Goal: Information Seeking & Learning: Learn about a topic

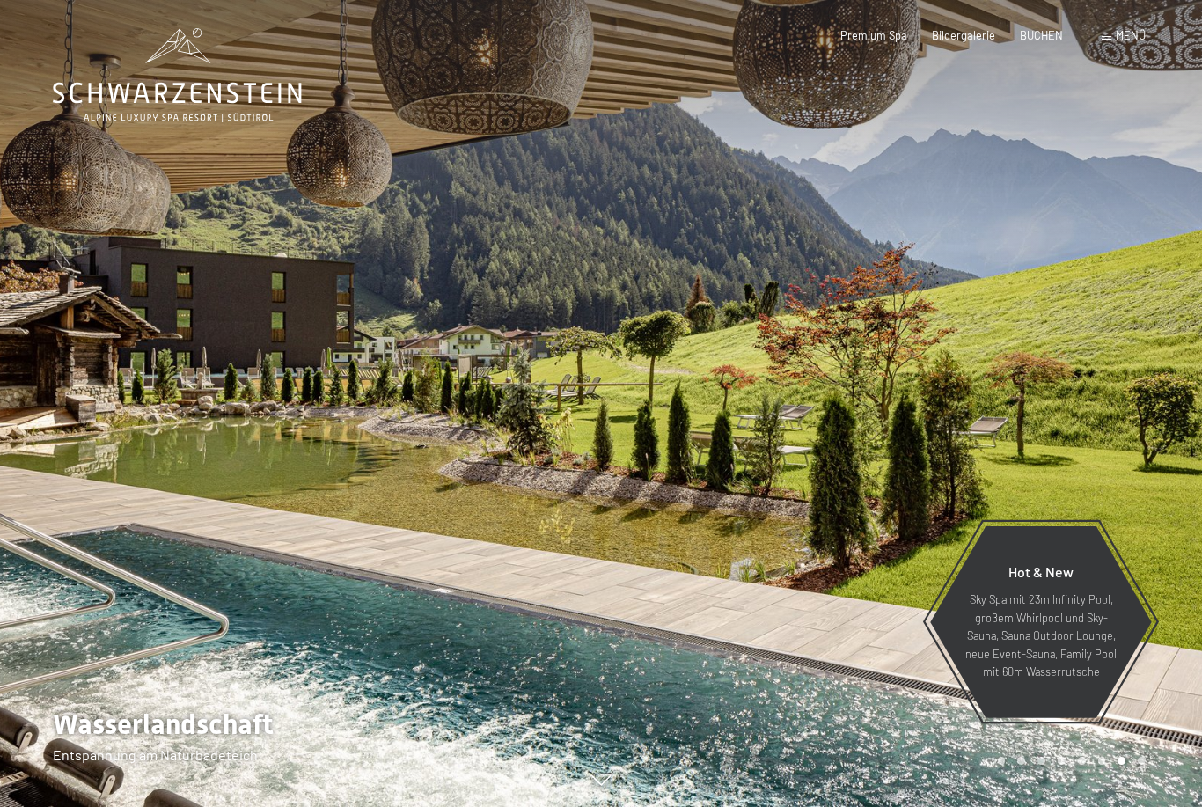
click at [1083, 28] on div "Premium Spa Bildergalerie BUCHEN" at bounding box center [938, 36] width 297 height 16
click at [1107, 40] on div "Menü" at bounding box center [1123, 36] width 44 height 16
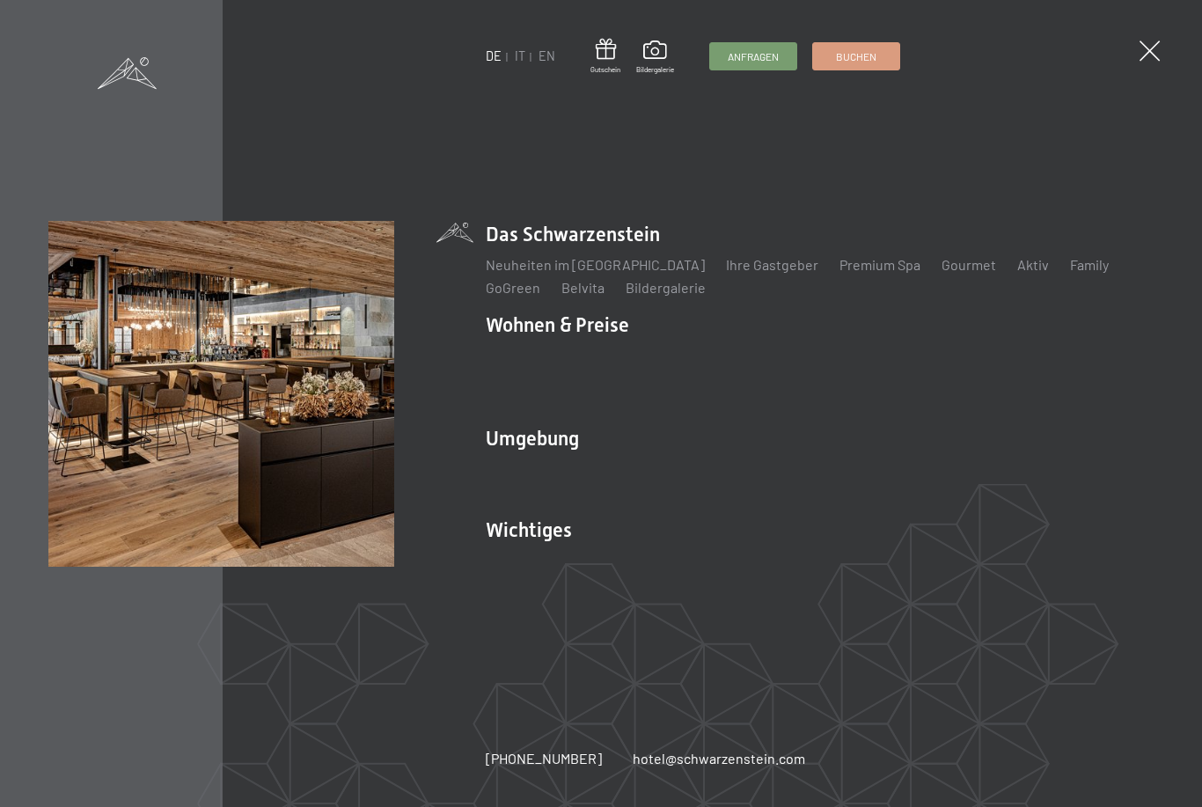
click at [515, 62] on link "IT" at bounding box center [520, 55] width 11 height 15
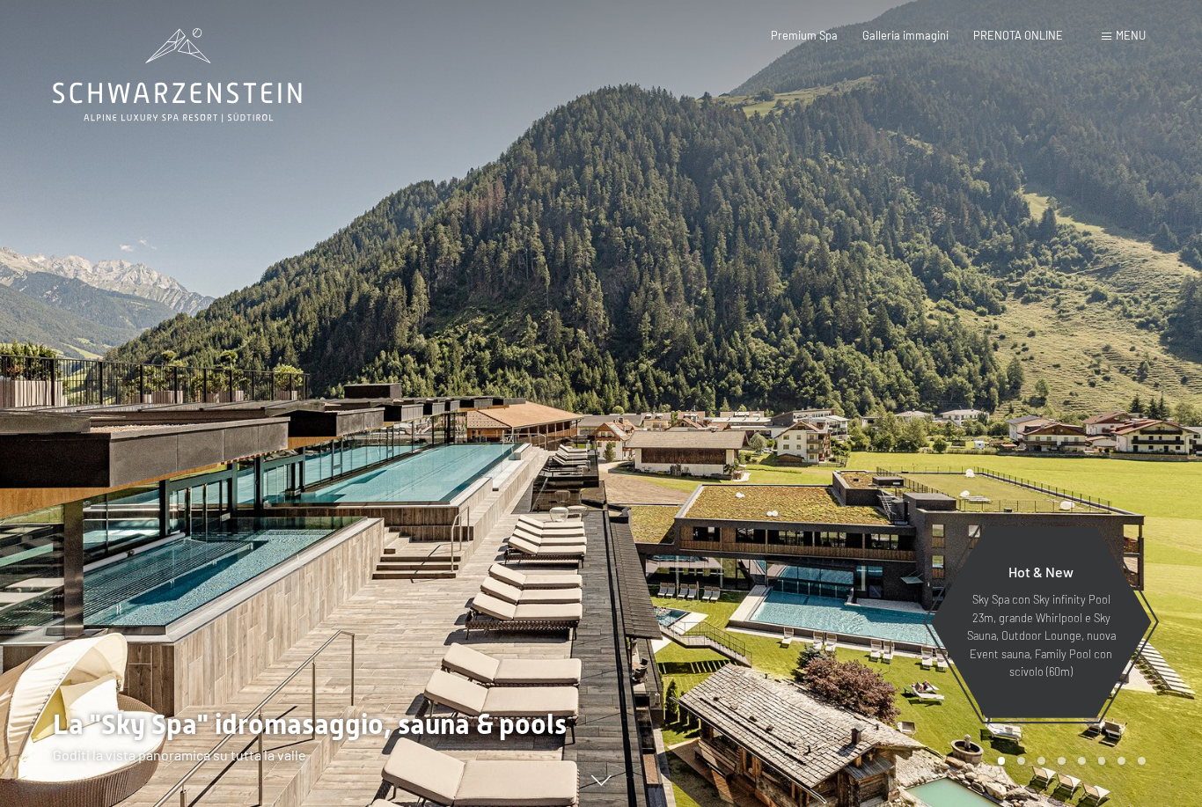
click at [1116, 42] on div "Menu" at bounding box center [1123, 36] width 44 height 16
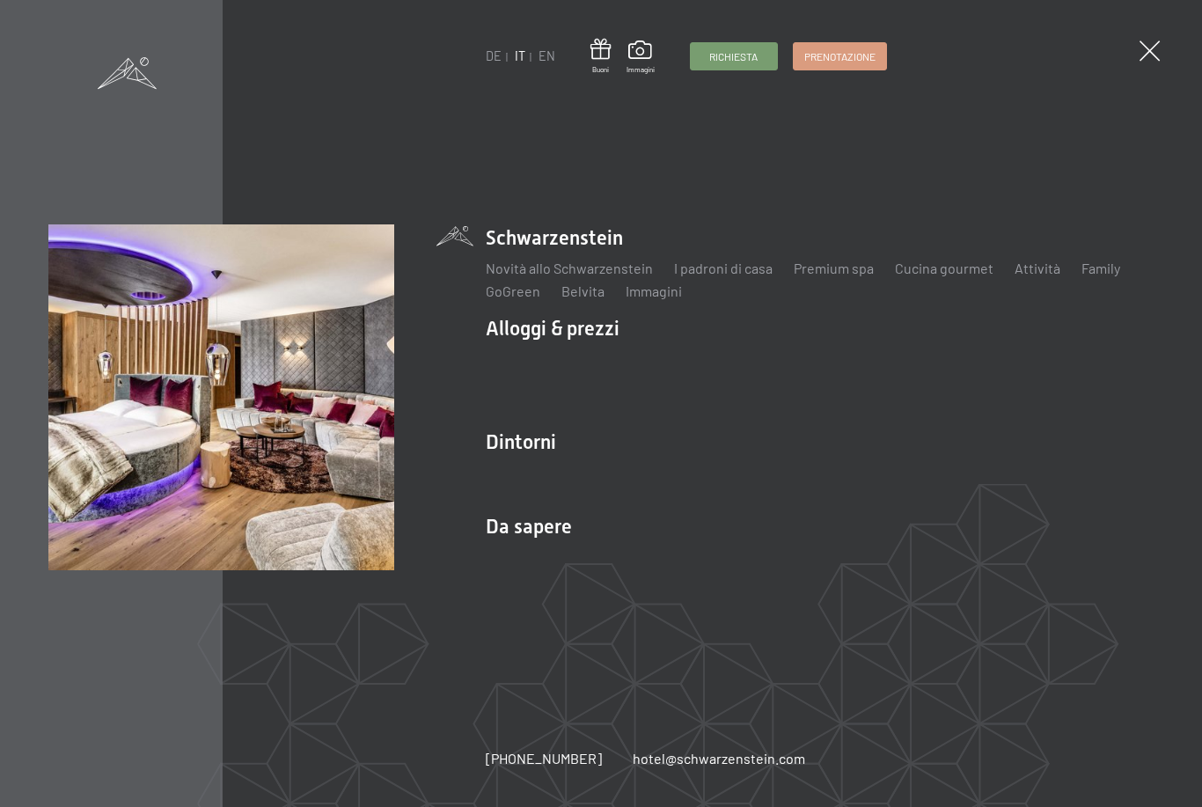
click at [535, 333] on li "Alloggi & prezzi Servizi inclusi Camere & prezzi Lista Offerte Lista Prezzi per…" at bounding box center [820, 364] width 668 height 99
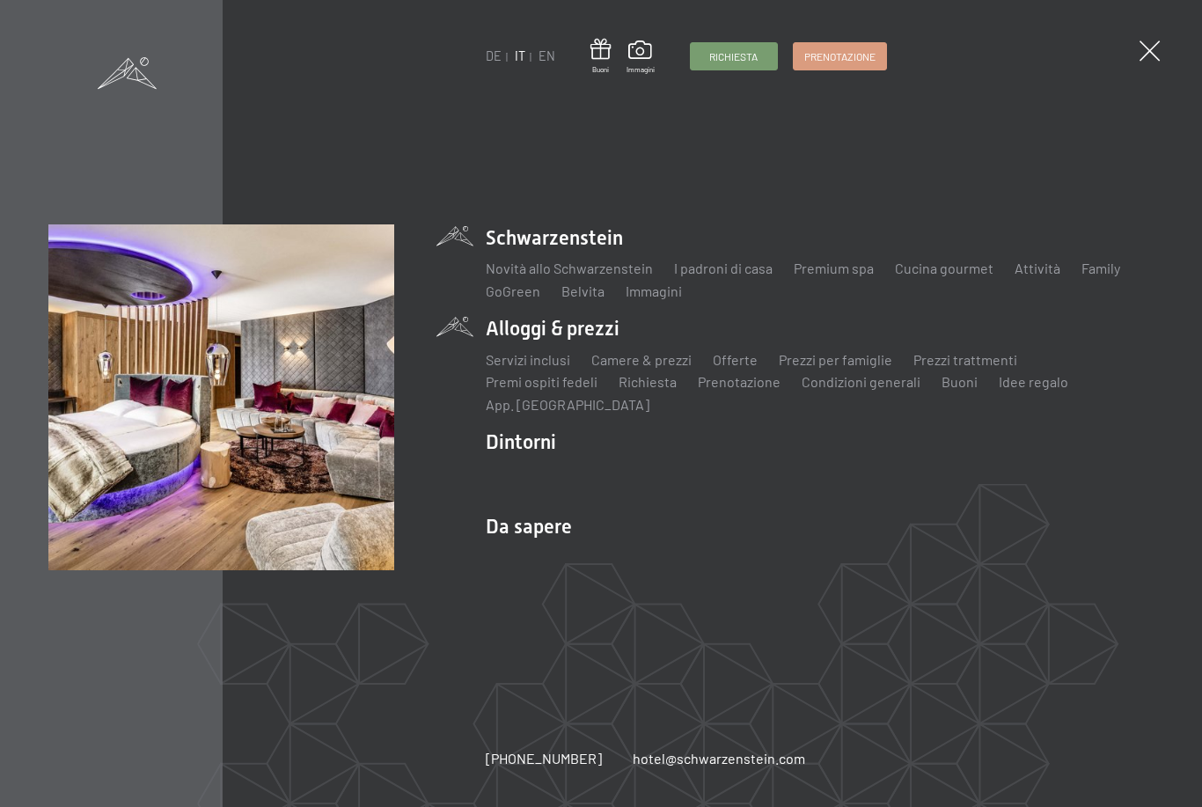
click at [638, 356] on link "Camere & prezzi" at bounding box center [641, 359] width 100 height 17
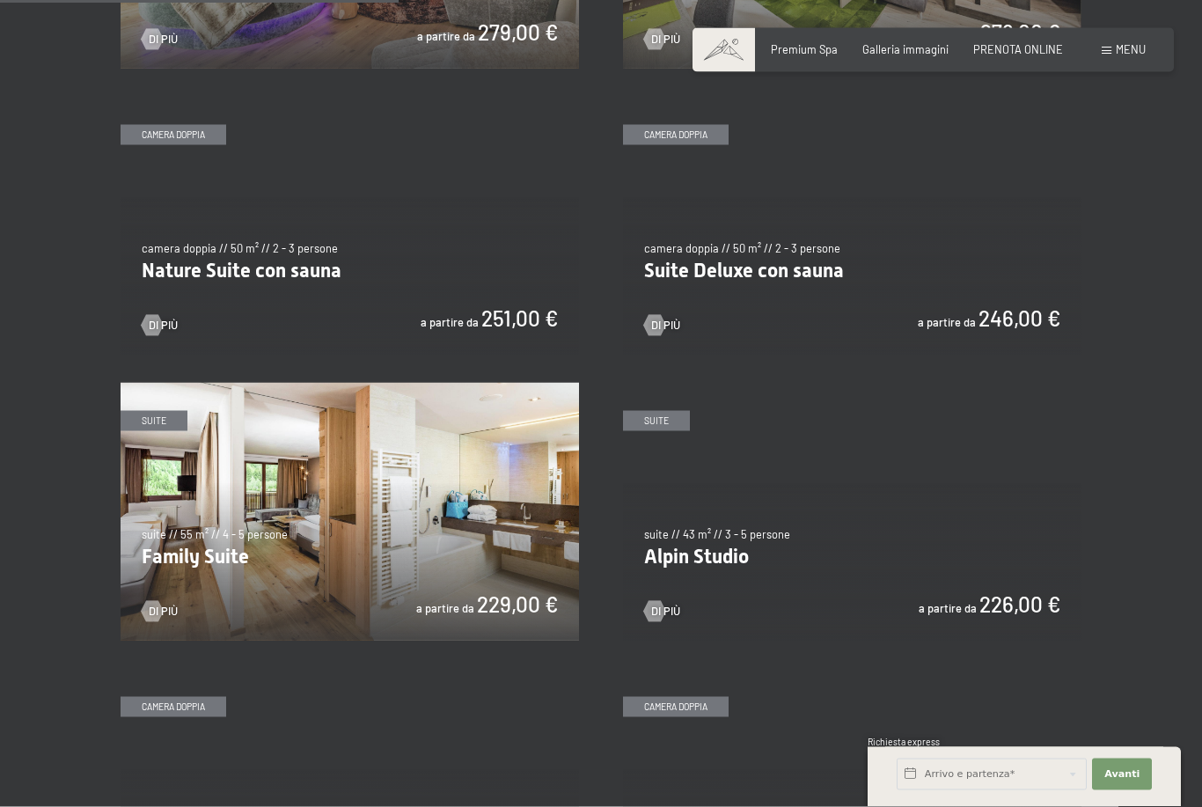
scroll to position [1403, 0]
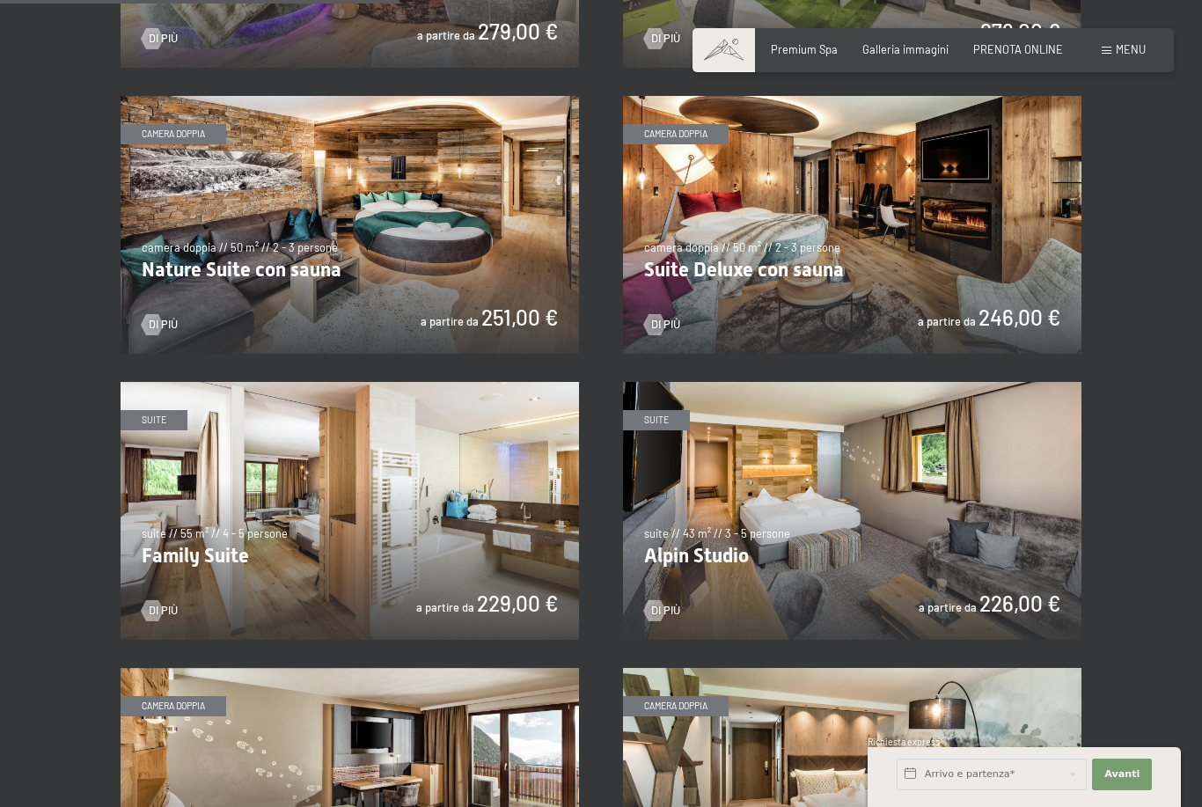
click at [335, 497] on img at bounding box center [350, 511] width 458 height 258
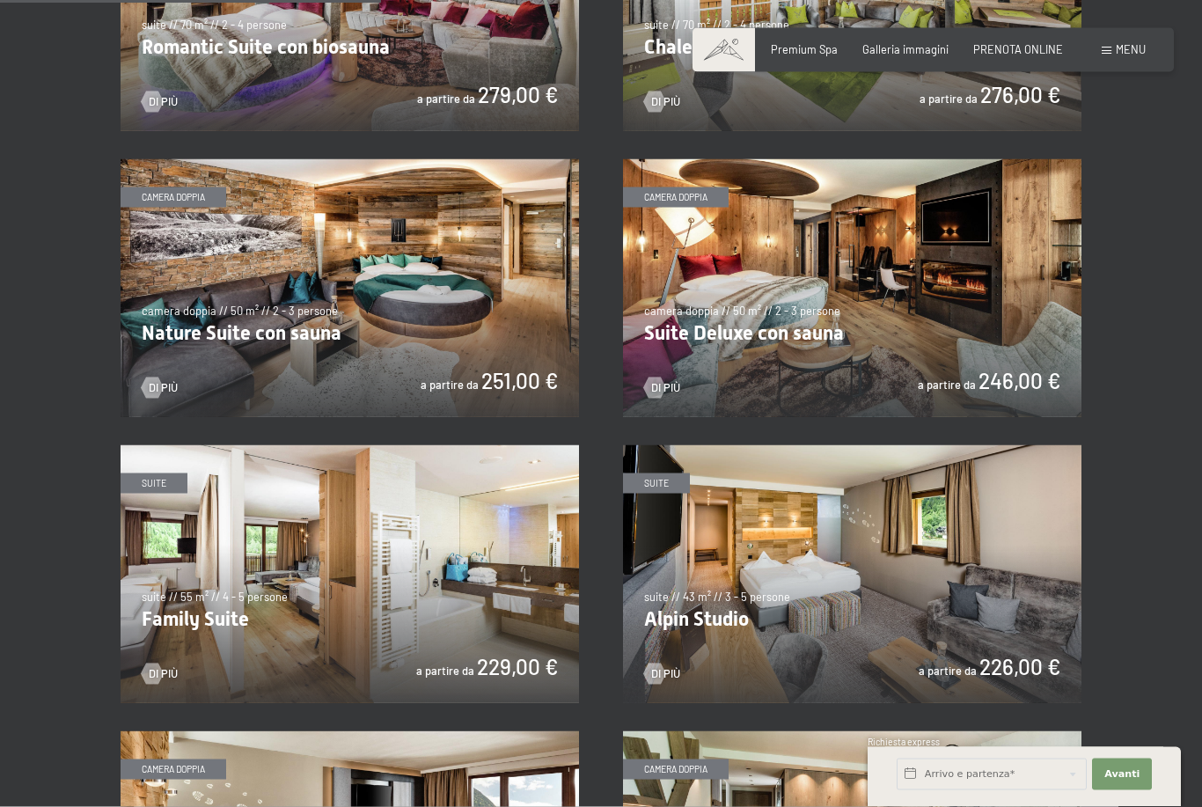
scroll to position [1341, 0]
click at [1023, 578] on img at bounding box center [852, 573] width 458 height 258
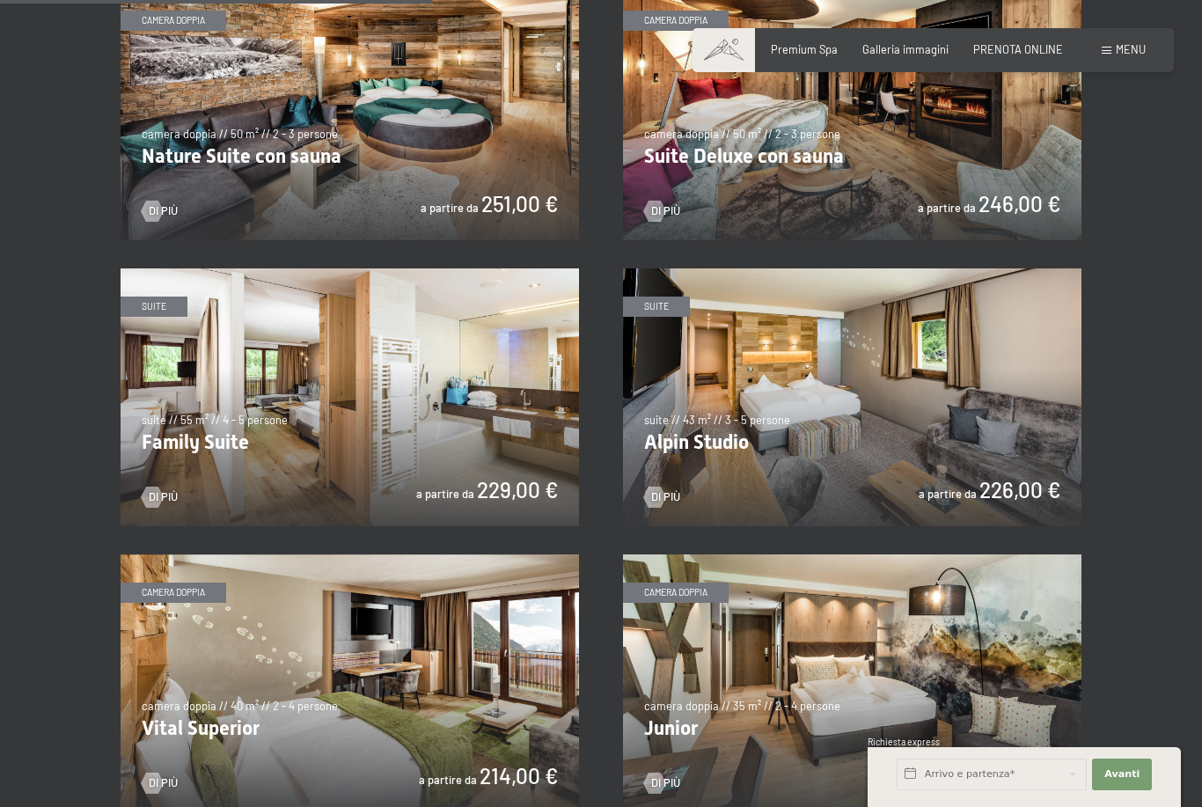
scroll to position [1517, 0]
click at [348, 676] on img at bounding box center [350, 683] width 458 height 258
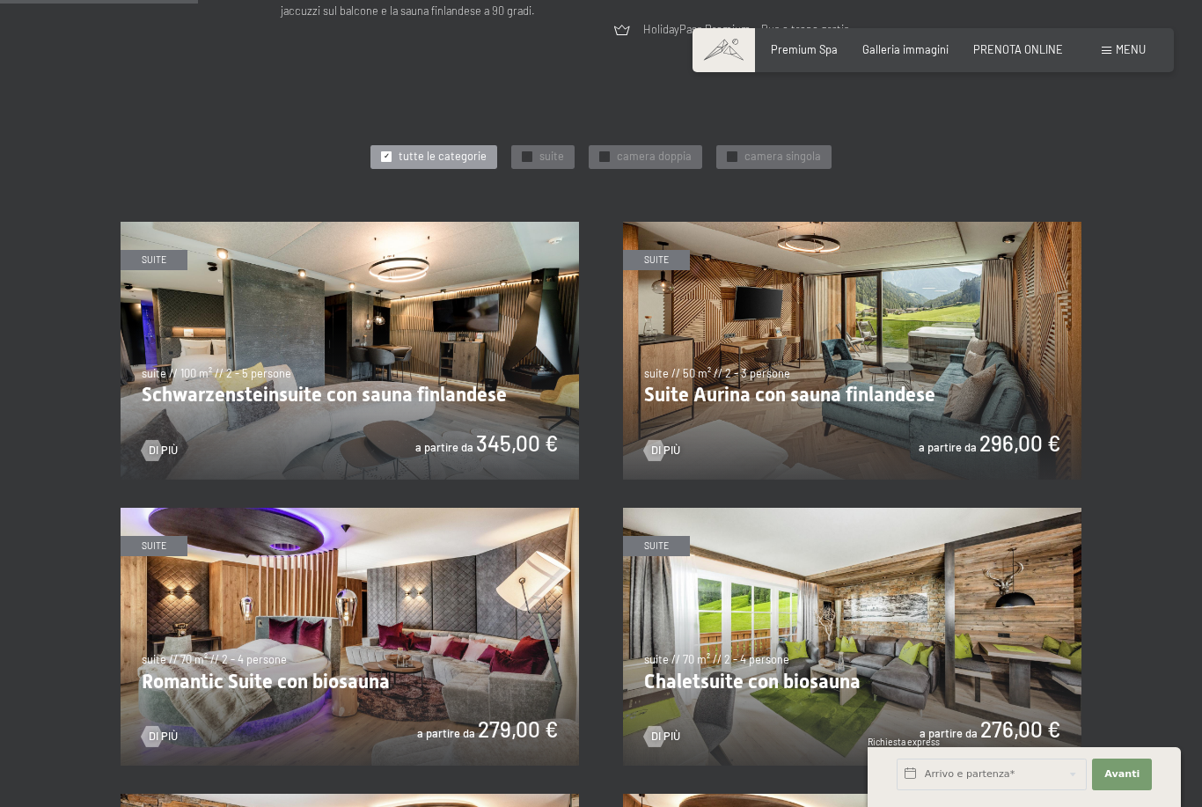
scroll to position [707, 0]
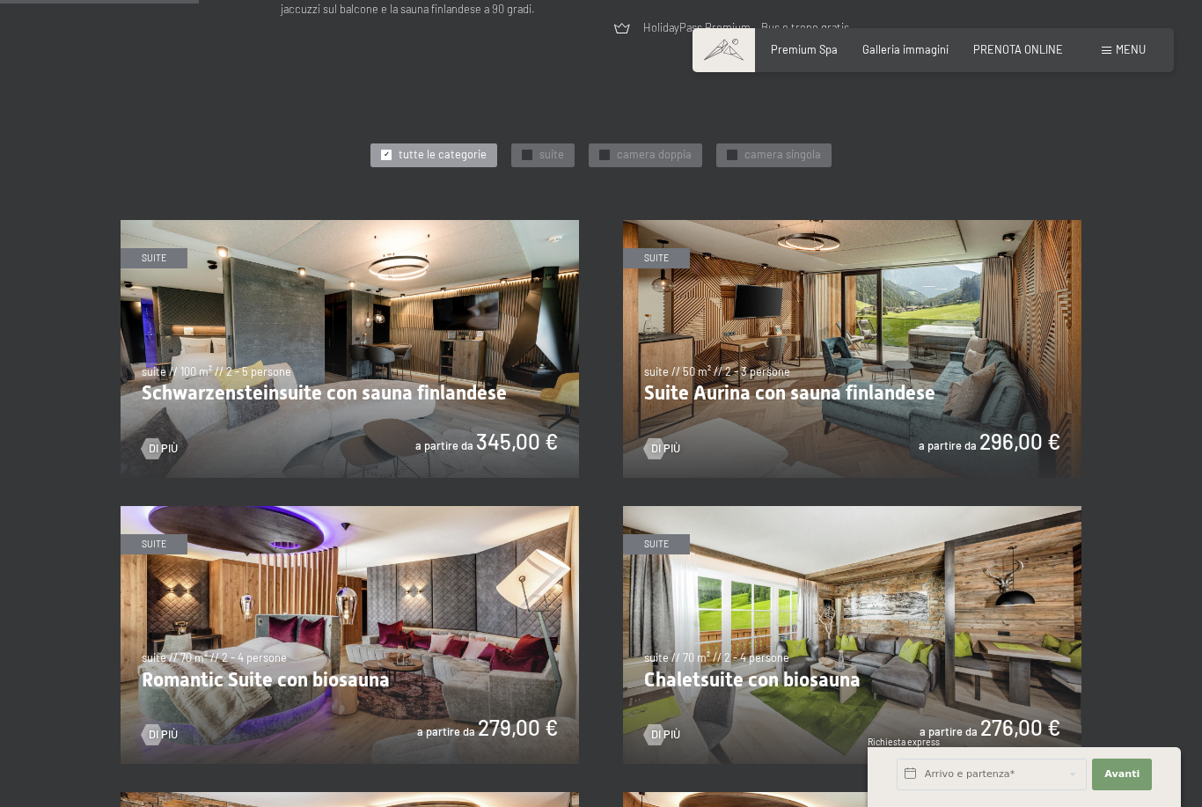
click at [931, 348] on img at bounding box center [852, 349] width 458 height 258
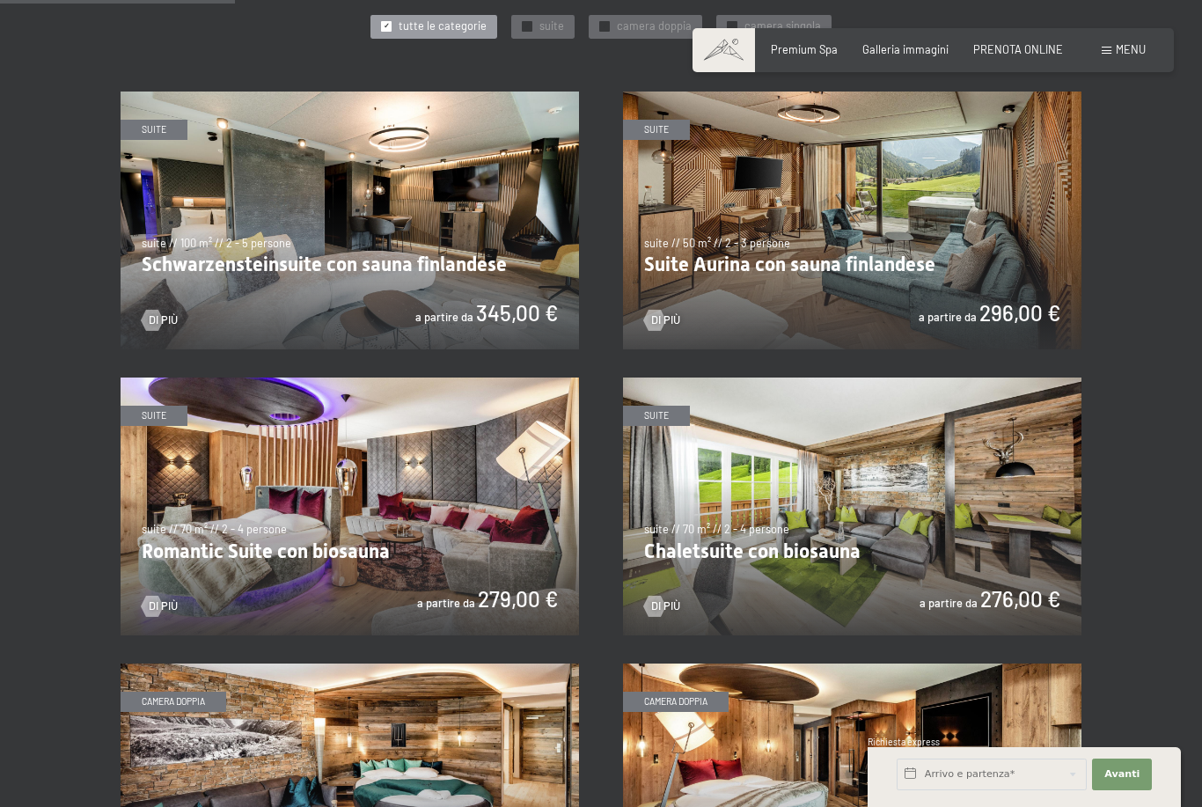
scroll to position [837, 0]
click at [236, 227] on img at bounding box center [350, 220] width 458 height 258
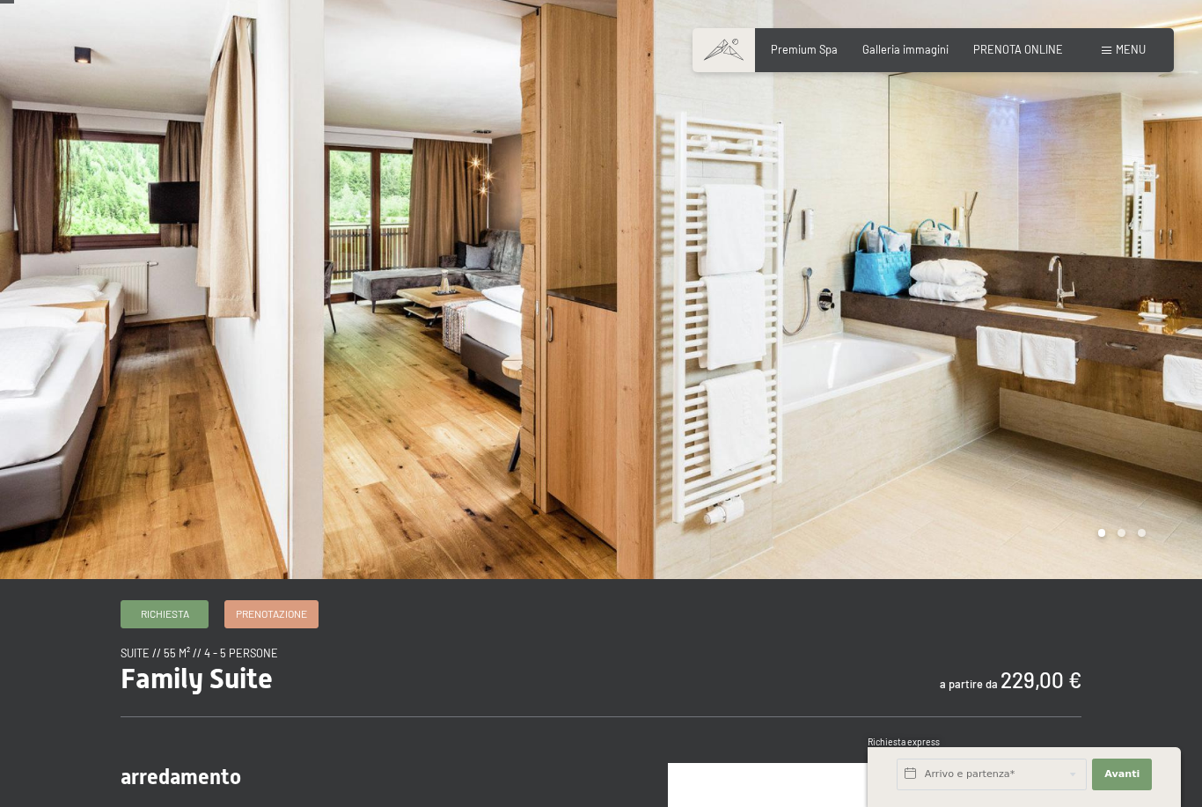
scroll to position [27, 0]
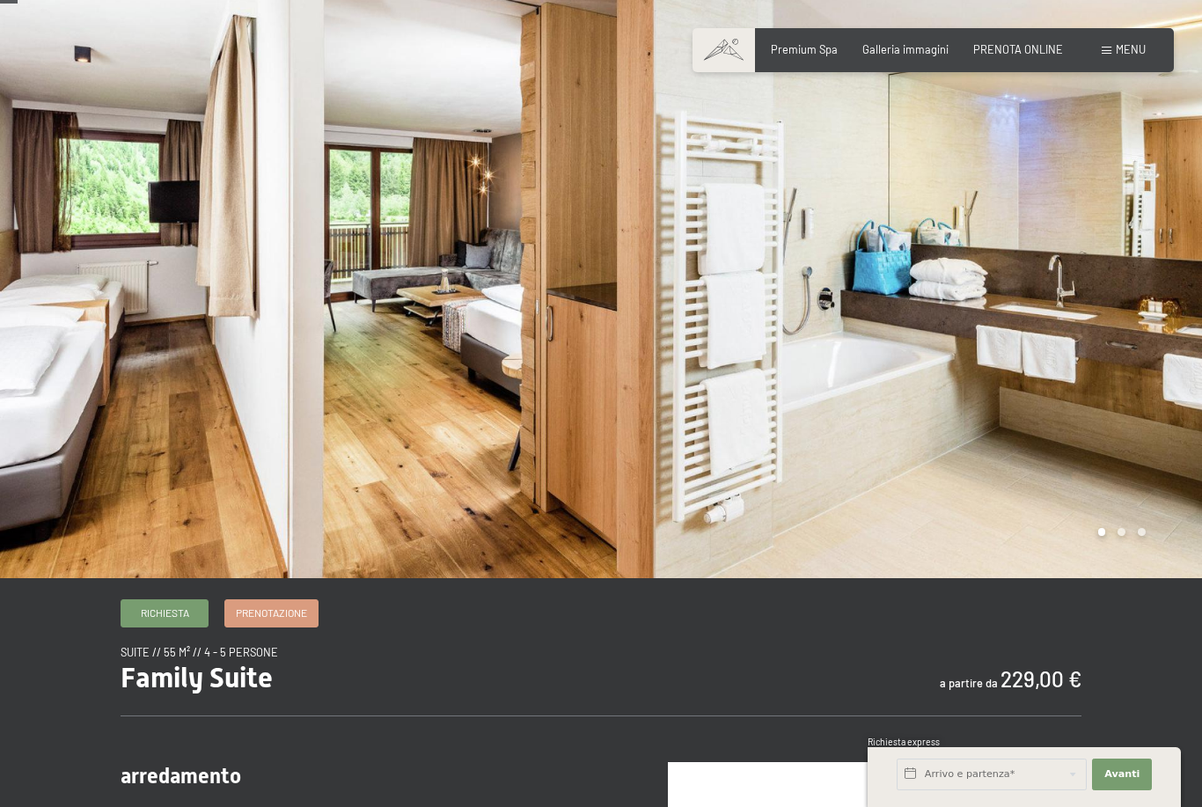
click at [1121, 576] on div at bounding box center [901, 275] width 601 height 605
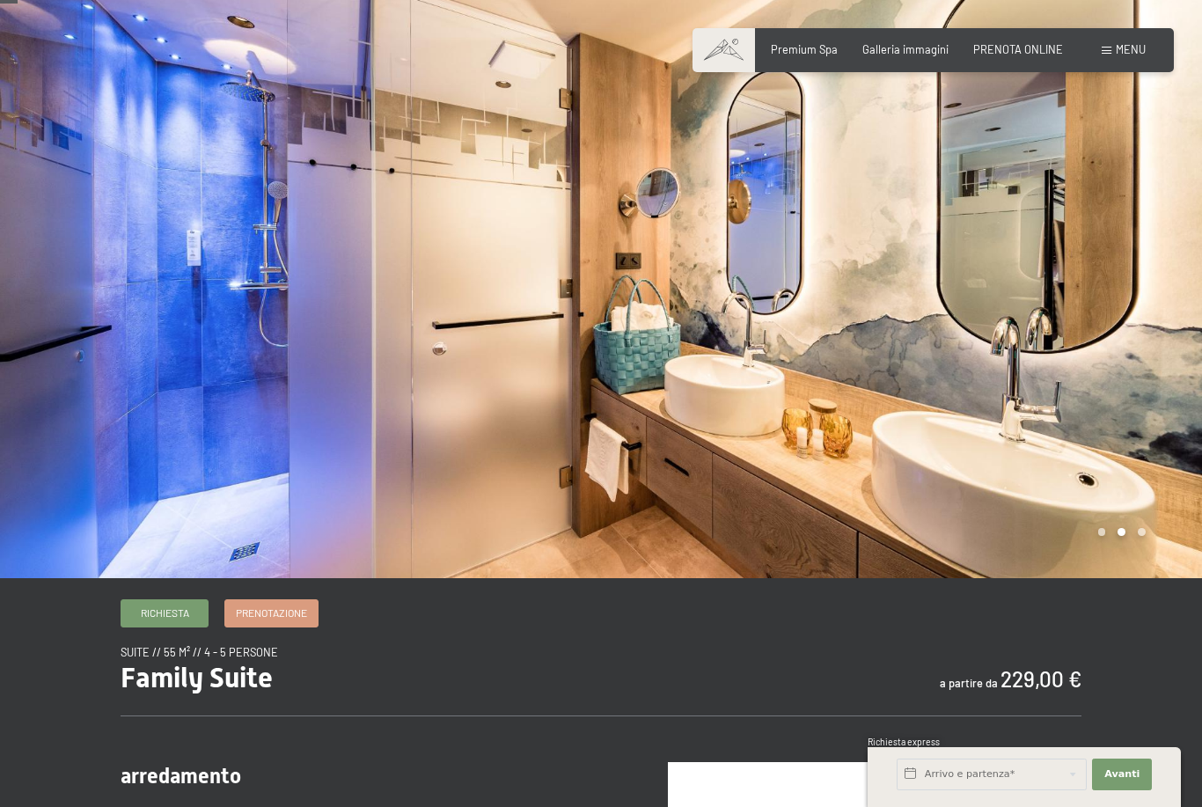
click at [1146, 578] on div at bounding box center [901, 275] width 601 height 605
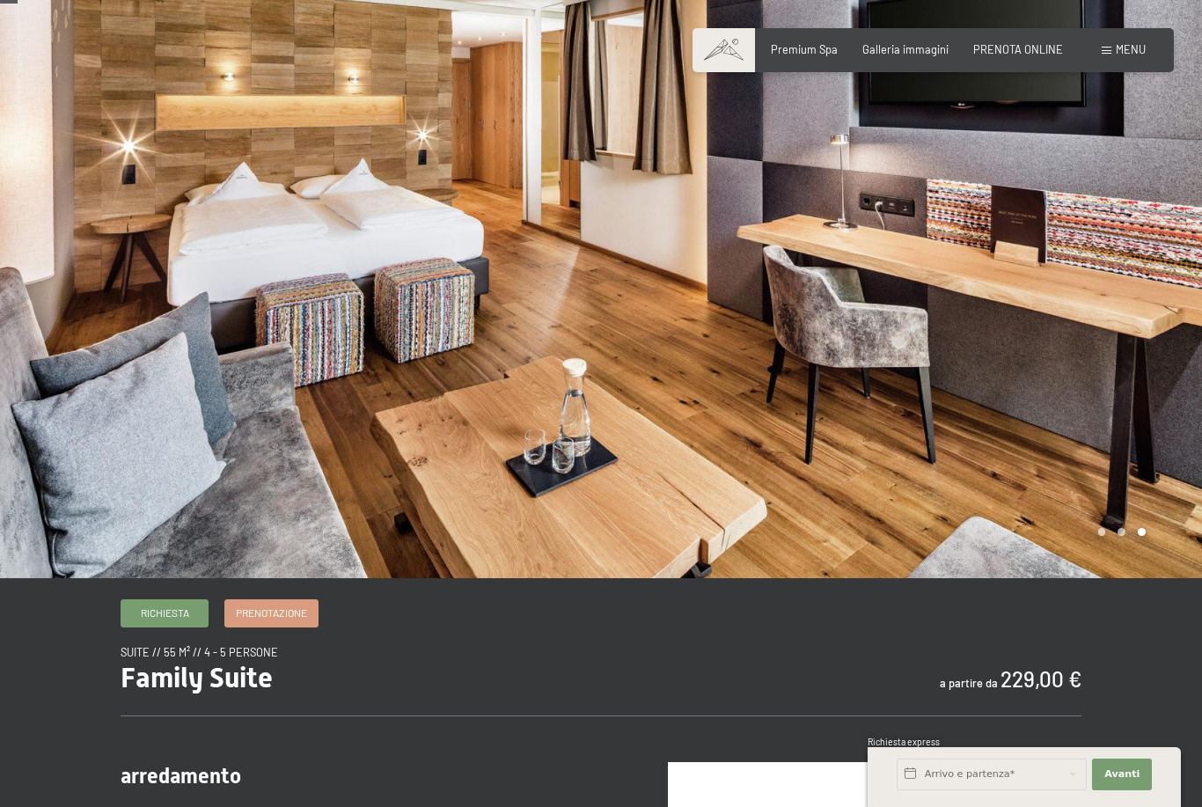
click at [1100, 577] on div at bounding box center [901, 275] width 601 height 605
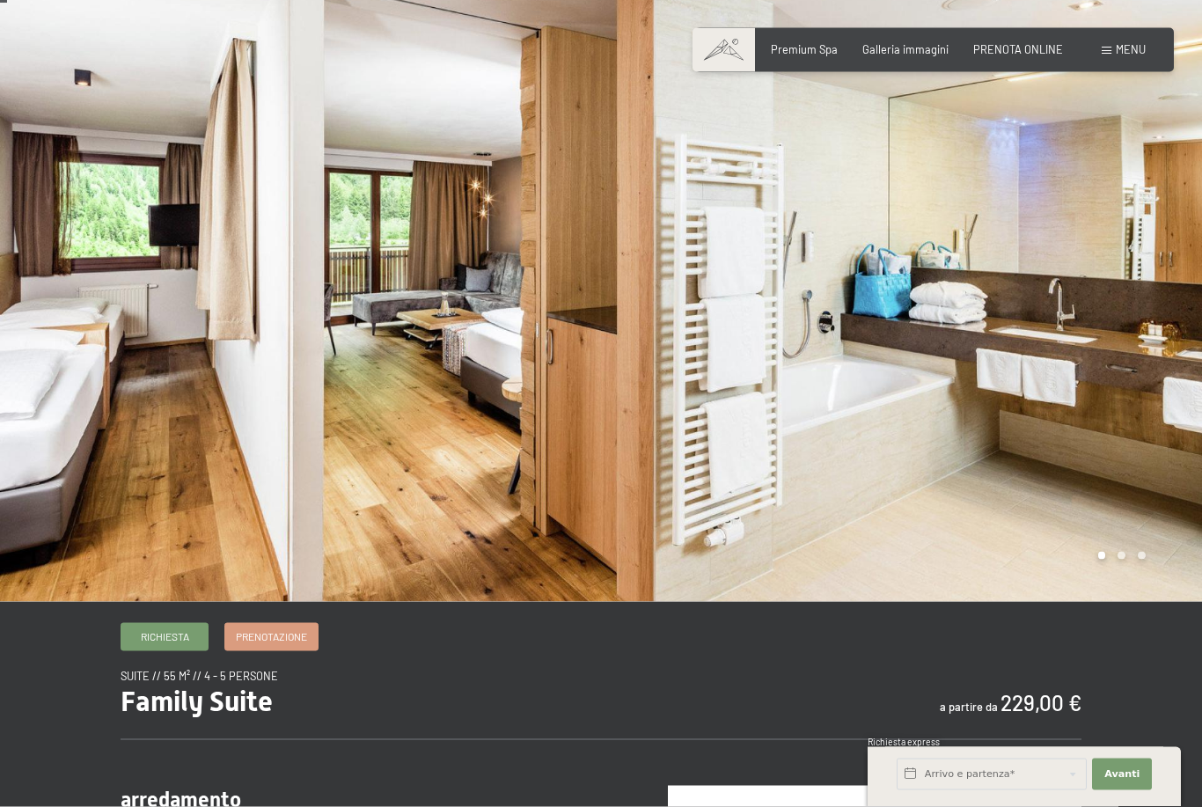
scroll to position [0, 0]
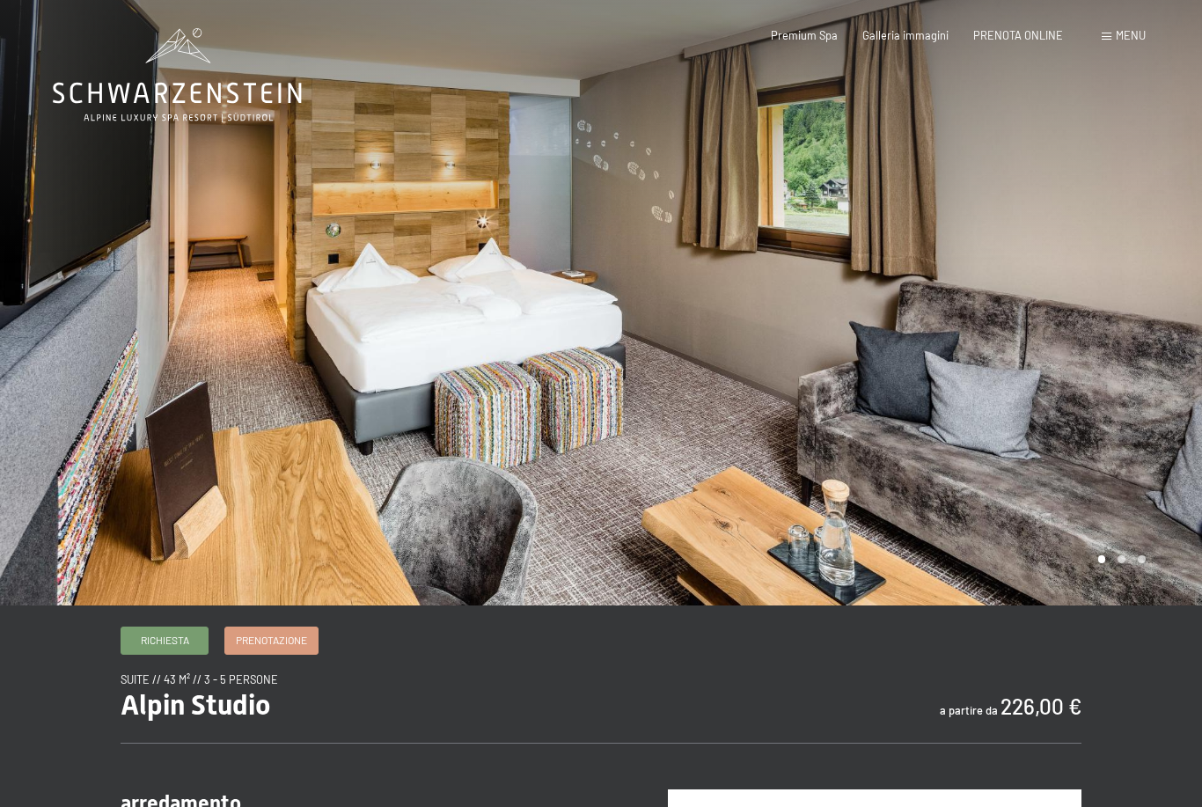
click at [1126, 605] on div at bounding box center [901, 302] width 601 height 605
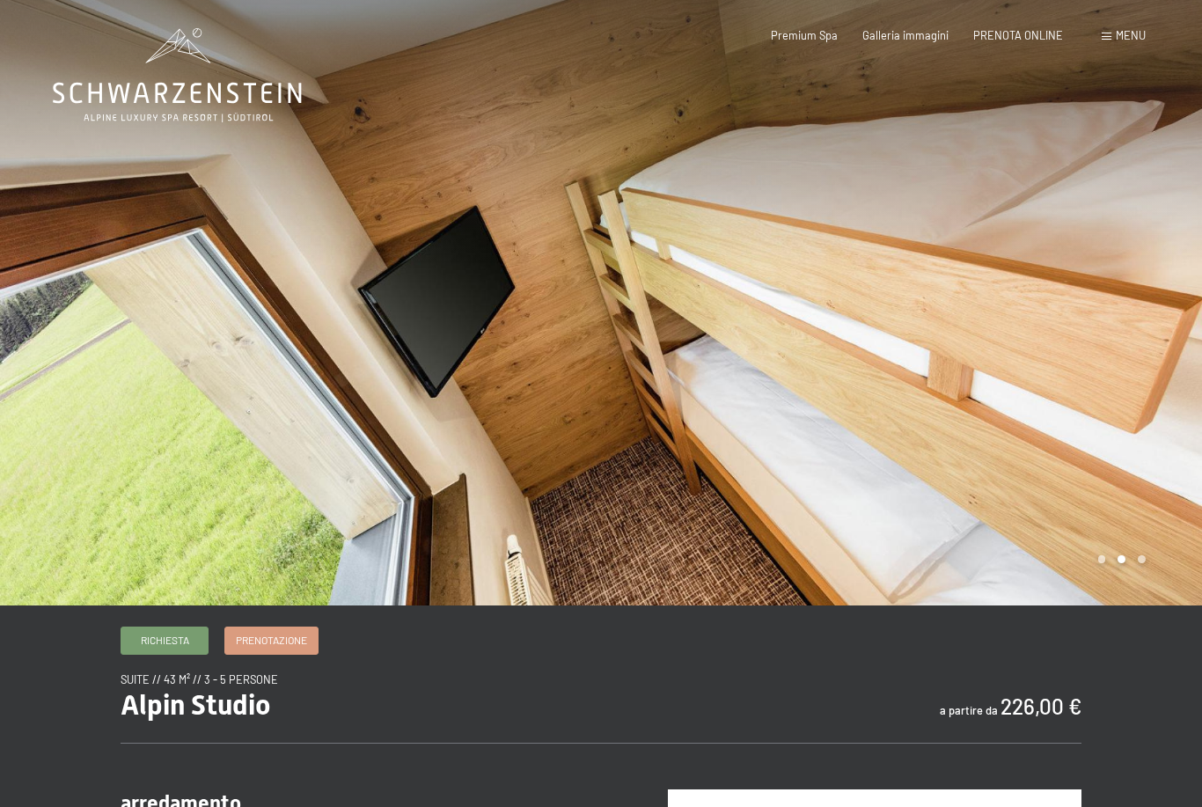
click at [1148, 605] on div at bounding box center [901, 302] width 601 height 605
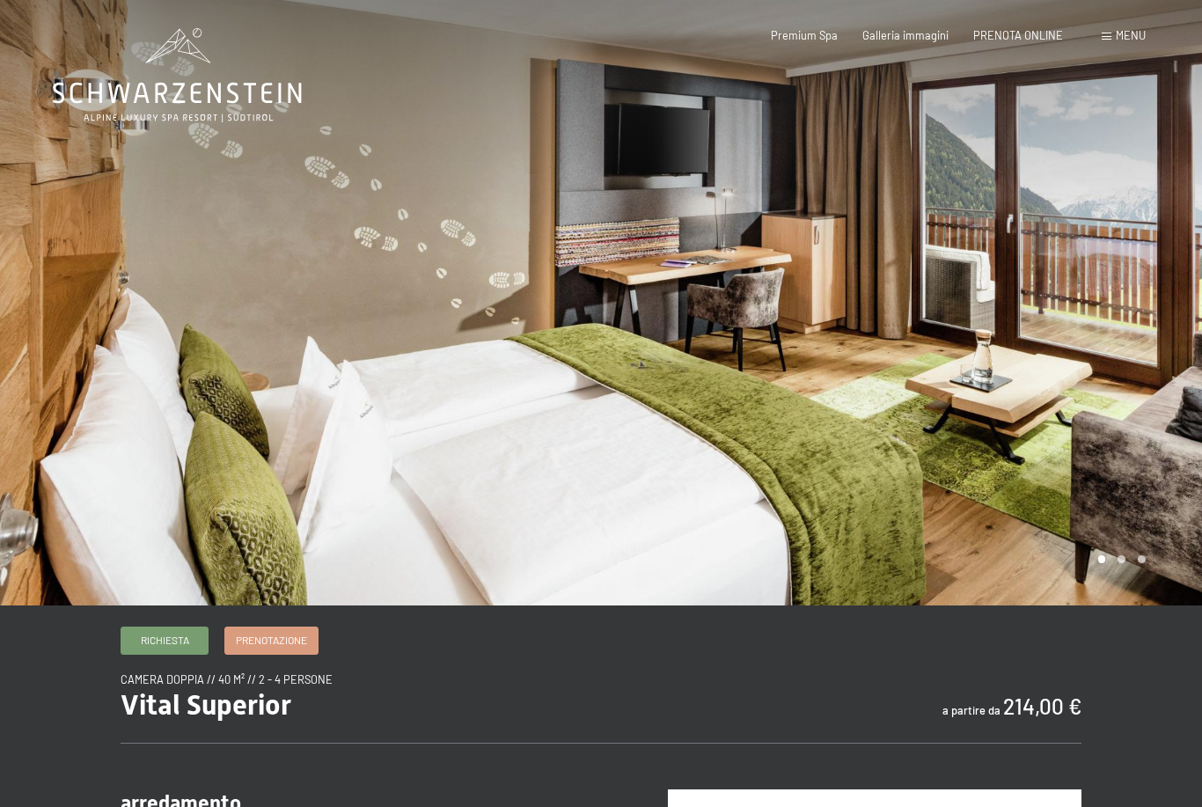
click at [1118, 603] on div at bounding box center [901, 302] width 601 height 605
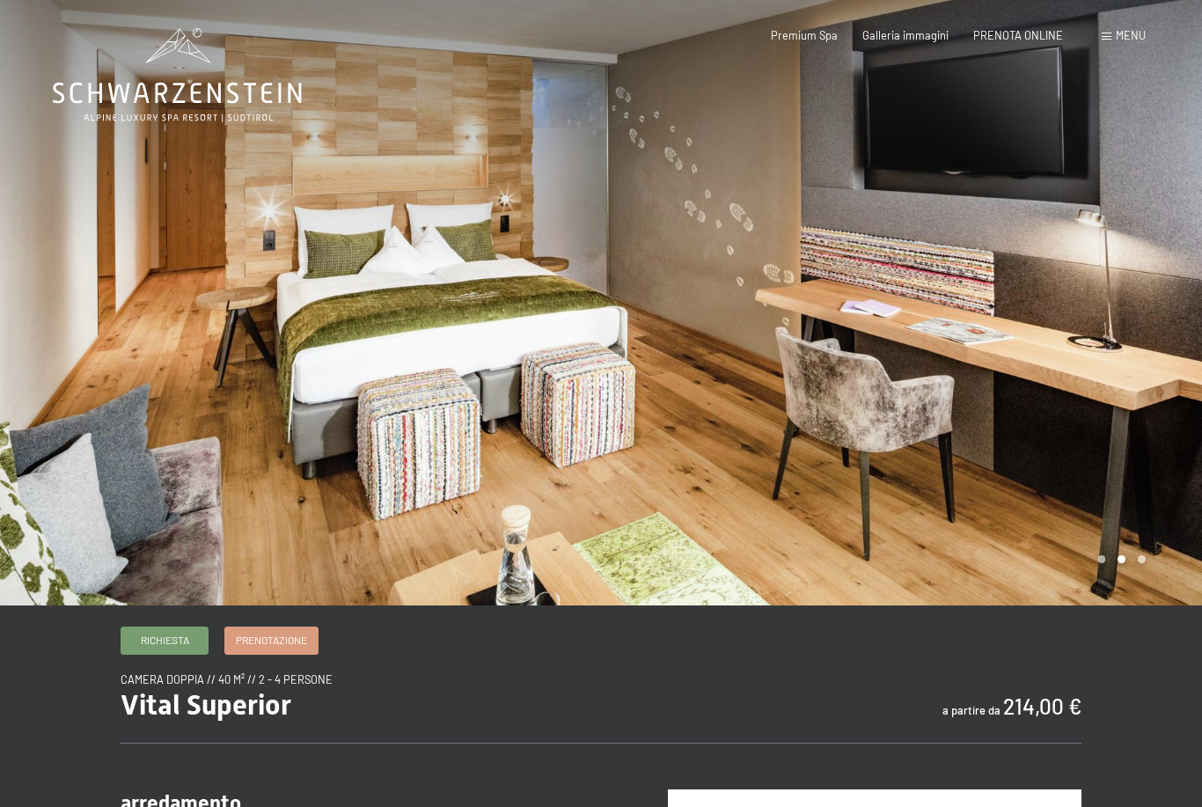
click at [1136, 601] on div at bounding box center [901, 302] width 601 height 605
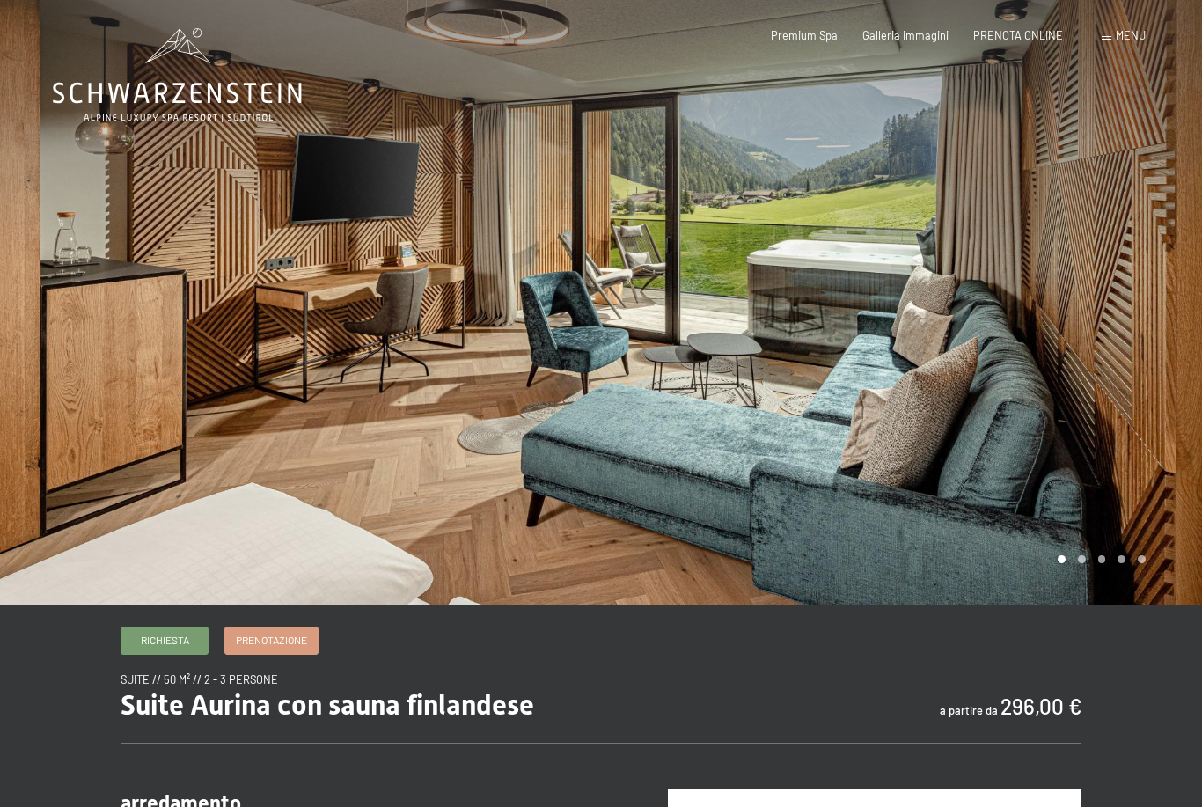
click at [1078, 605] on div at bounding box center [901, 302] width 601 height 605
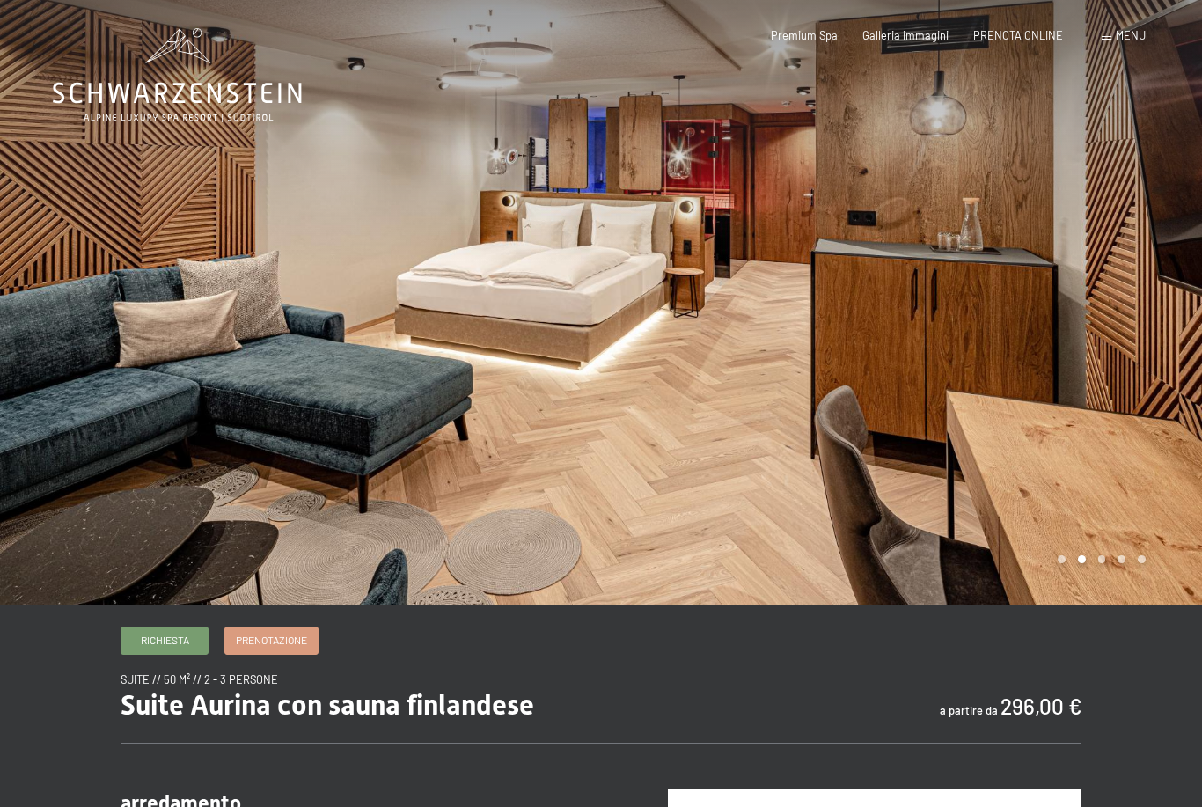
click at [1100, 605] on div at bounding box center [901, 302] width 601 height 605
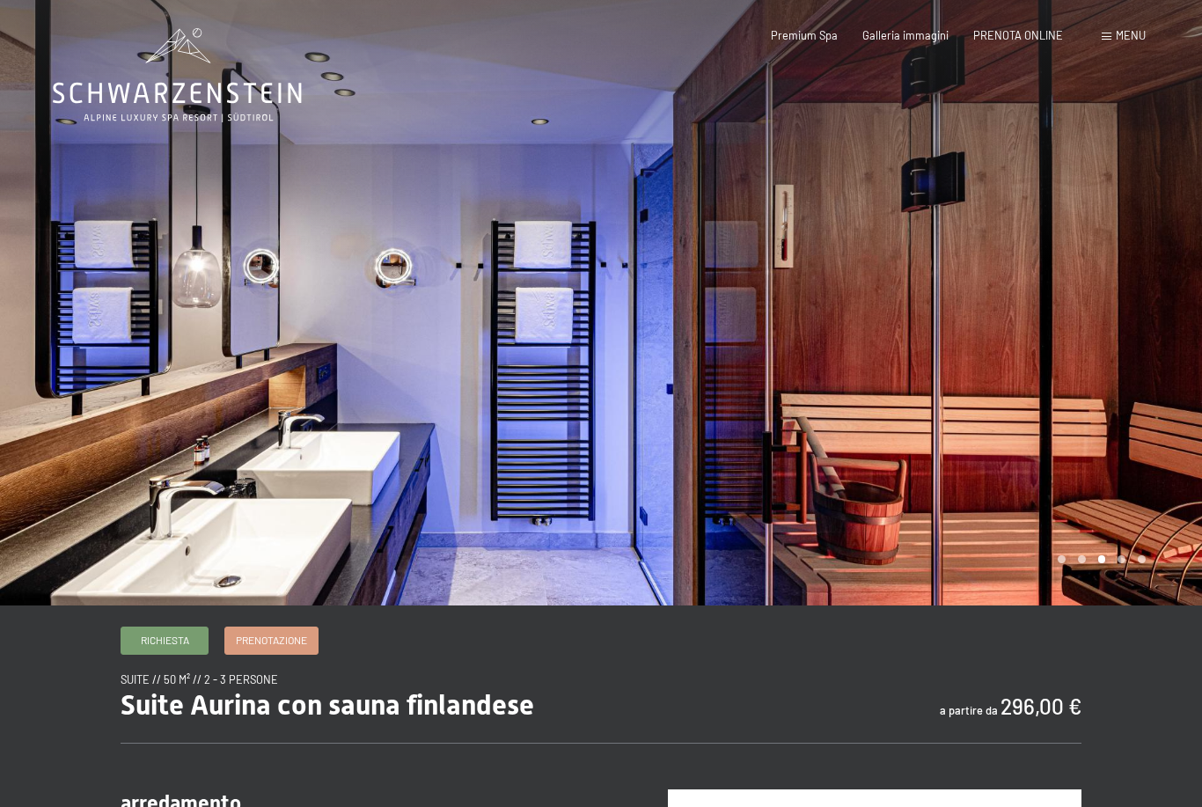
click at [1123, 603] on div at bounding box center [901, 302] width 601 height 605
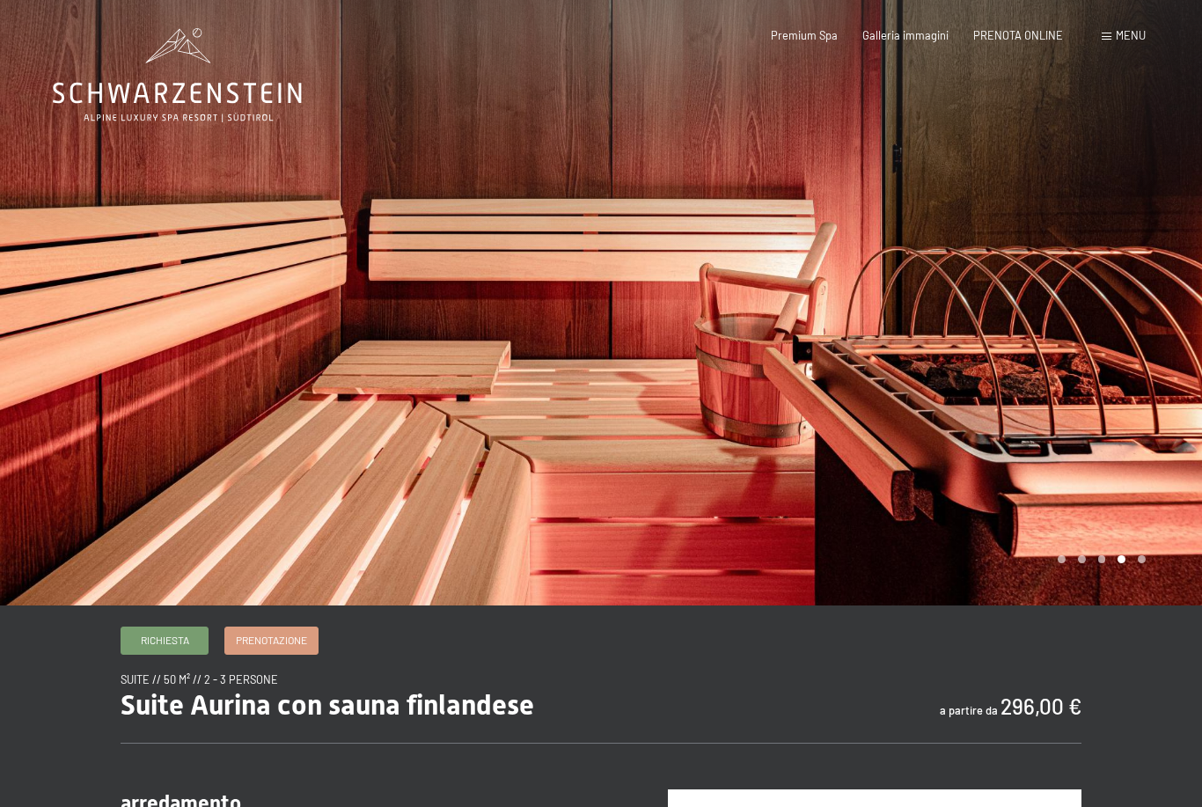
click at [1146, 603] on div at bounding box center [901, 302] width 601 height 605
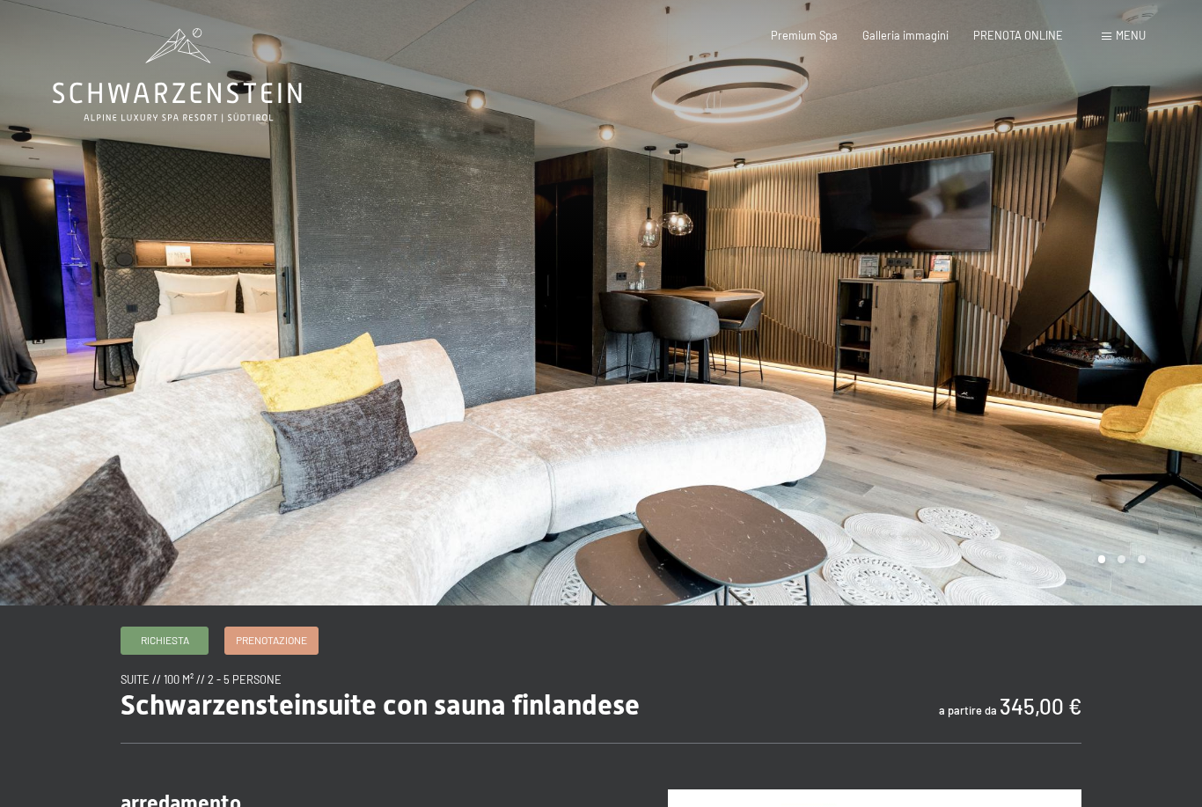
click at [1117, 605] on div at bounding box center [901, 302] width 601 height 605
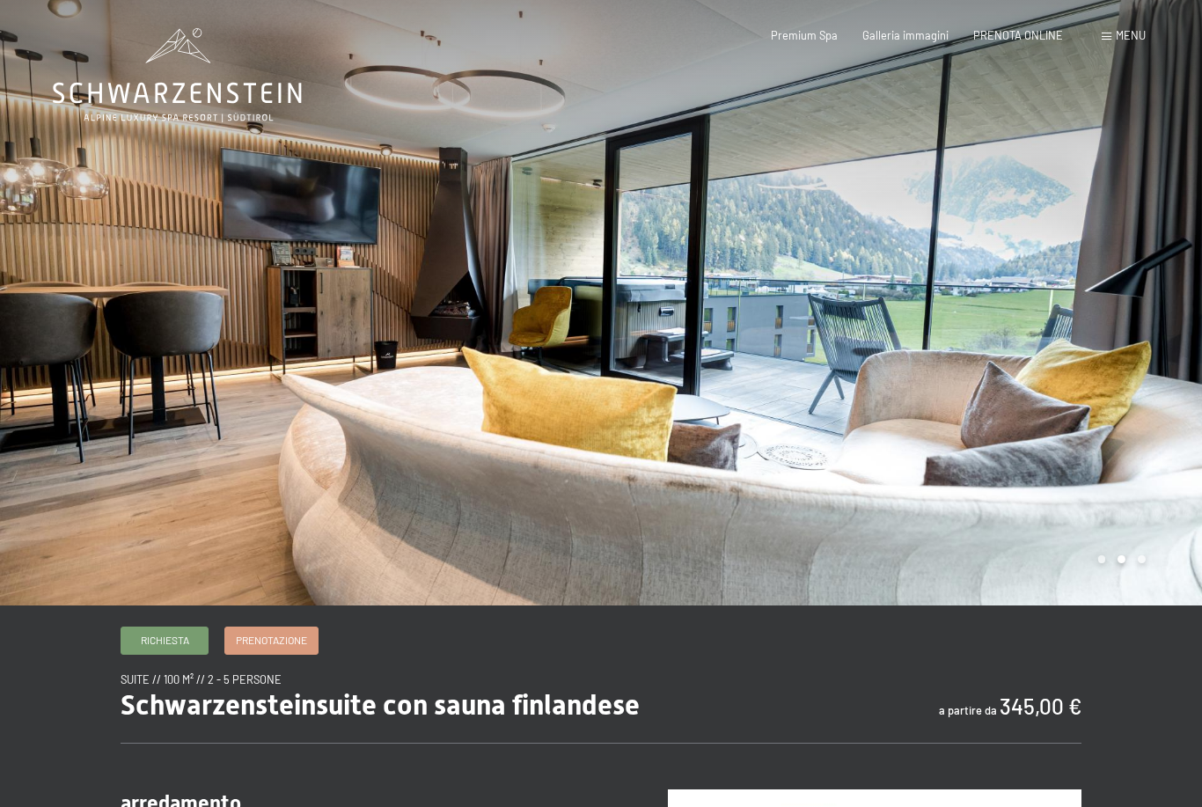
click at [1144, 605] on div at bounding box center [901, 302] width 601 height 605
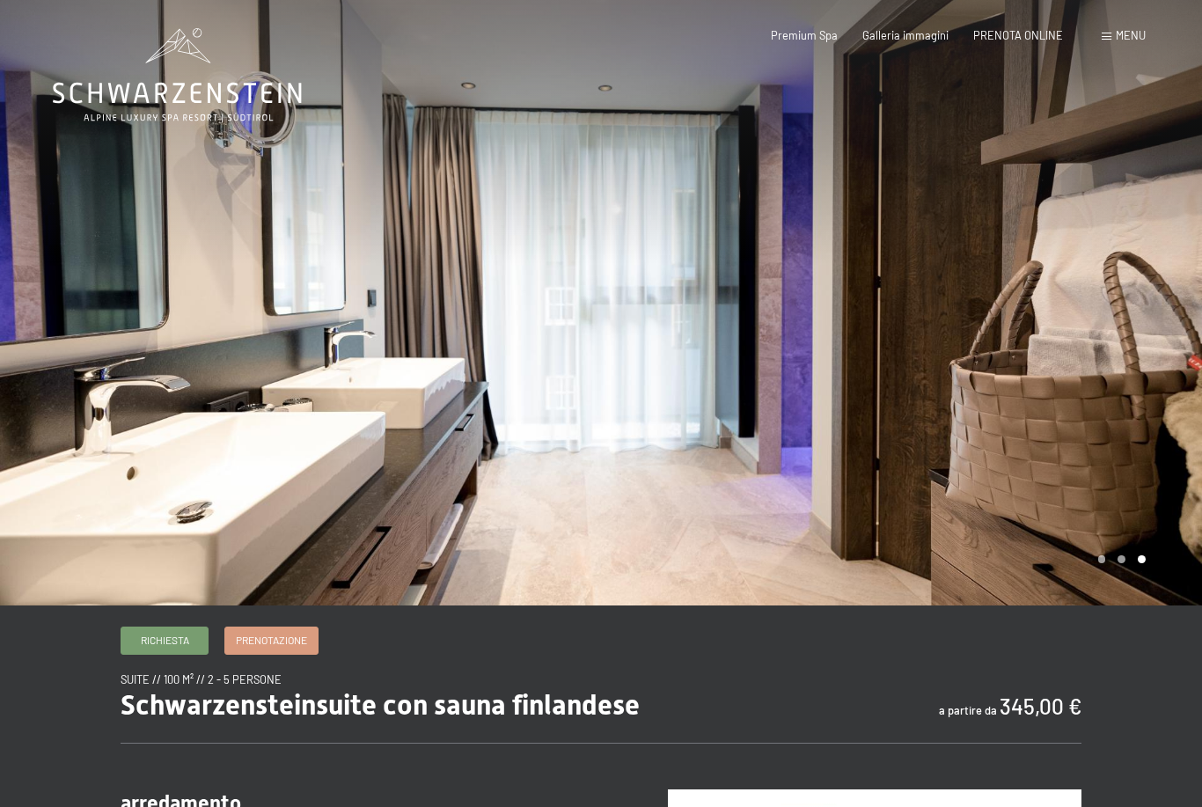
click at [1125, 605] on div at bounding box center [901, 302] width 601 height 605
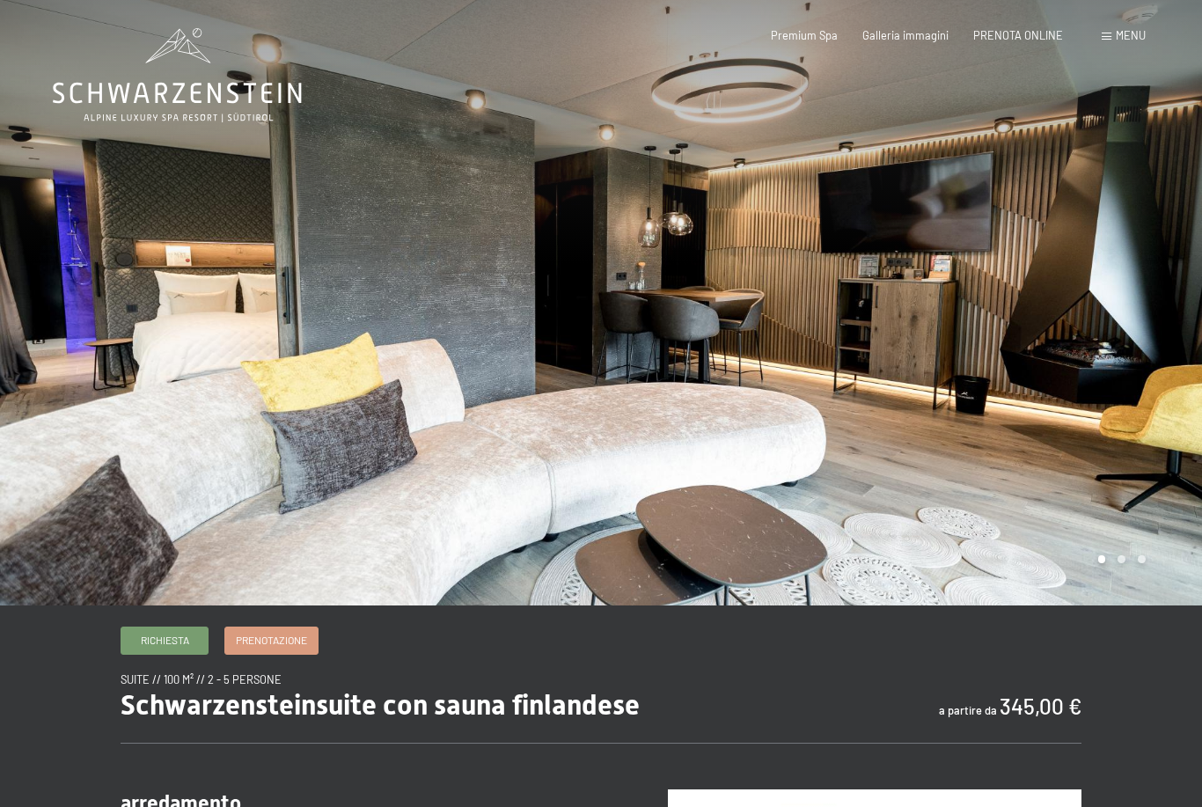
click at [1093, 600] on div at bounding box center [901, 302] width 601 height 605
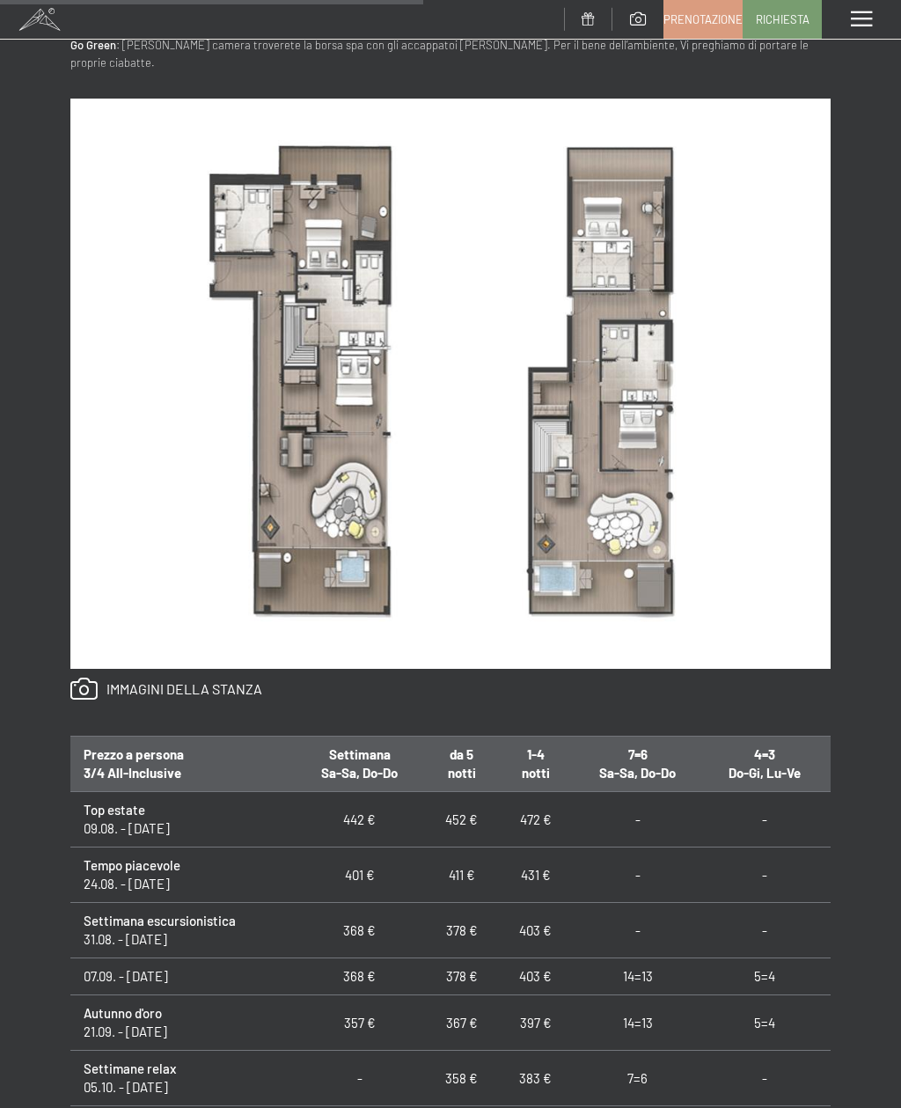
scroll to position [1000, 0]
